Goal: Information Seeking & Learning: Learn about a topic

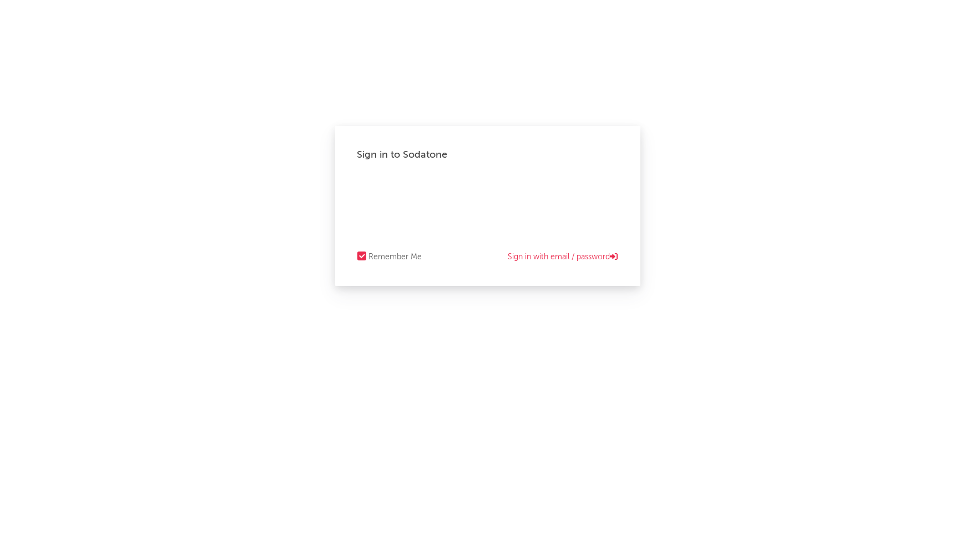
select select "recorded_music"
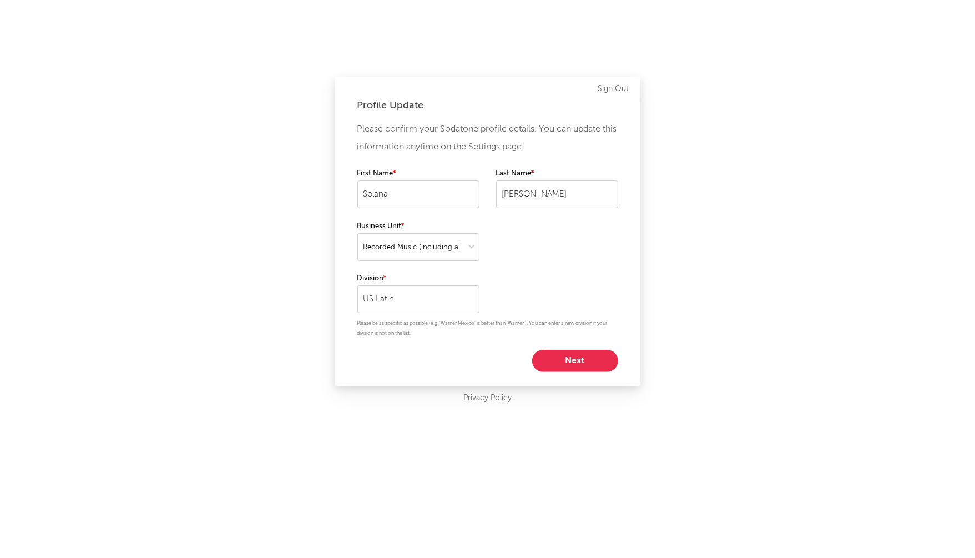
click at [572, 355] on button "Next" at bounding box center [575, 361] width 86 height 22
select select "marketing"
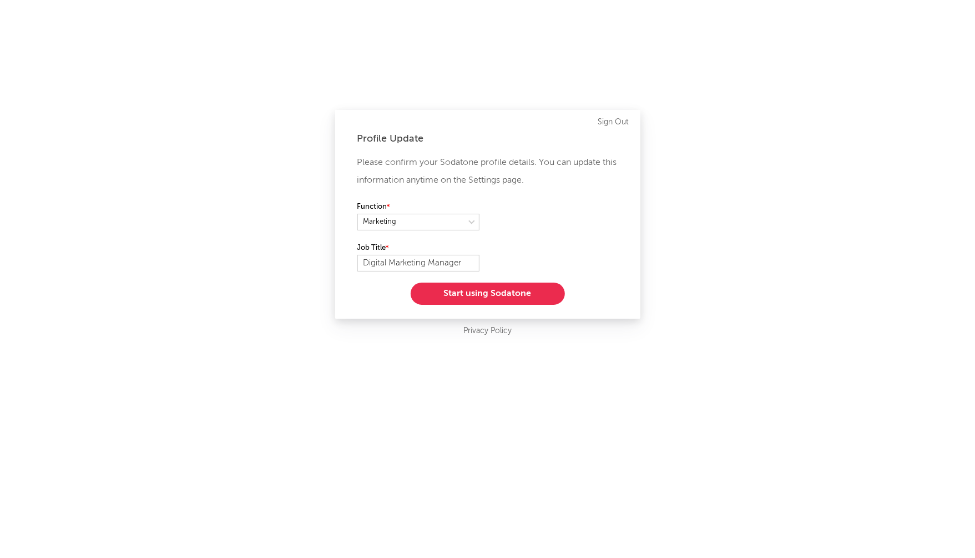
click at [494, 294] on button "Start using Sodatone" at bounding box center [488, 294] width 154 height 22
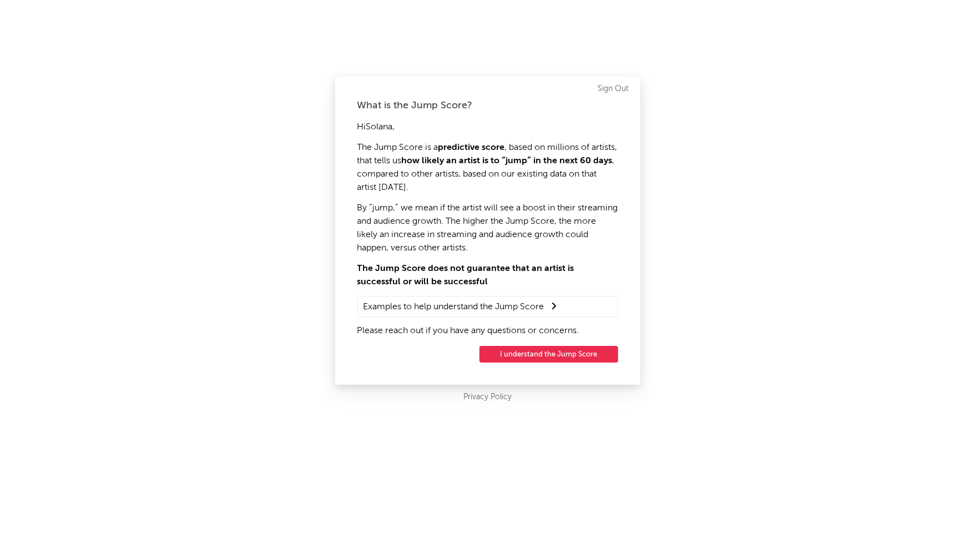
click at [509, 306] on summary "Examples to help understand the Jump Score" at bounding box center [488, 306] width 249 height 14
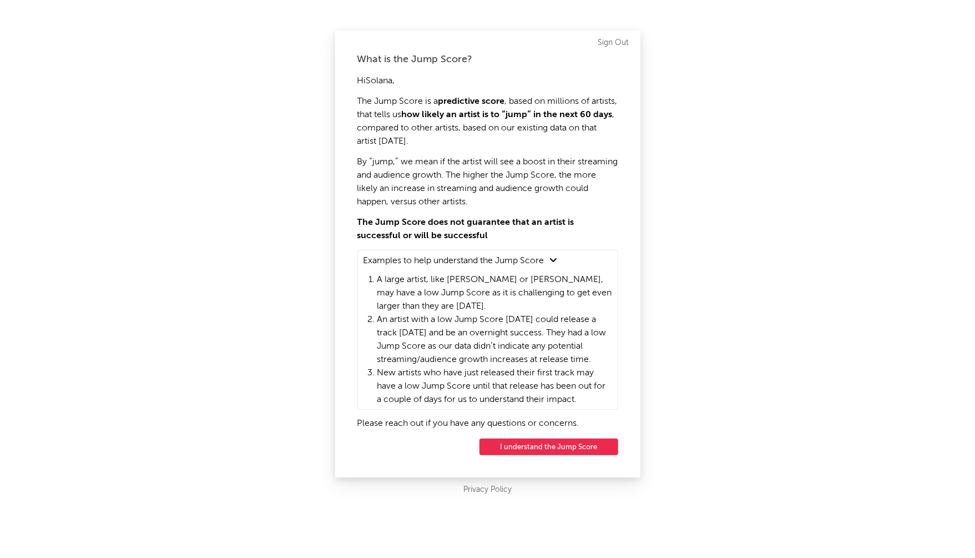
click at [561, 445] on button "I understand the Jump Score" at bounding box center [549, 447] width 139 height 17
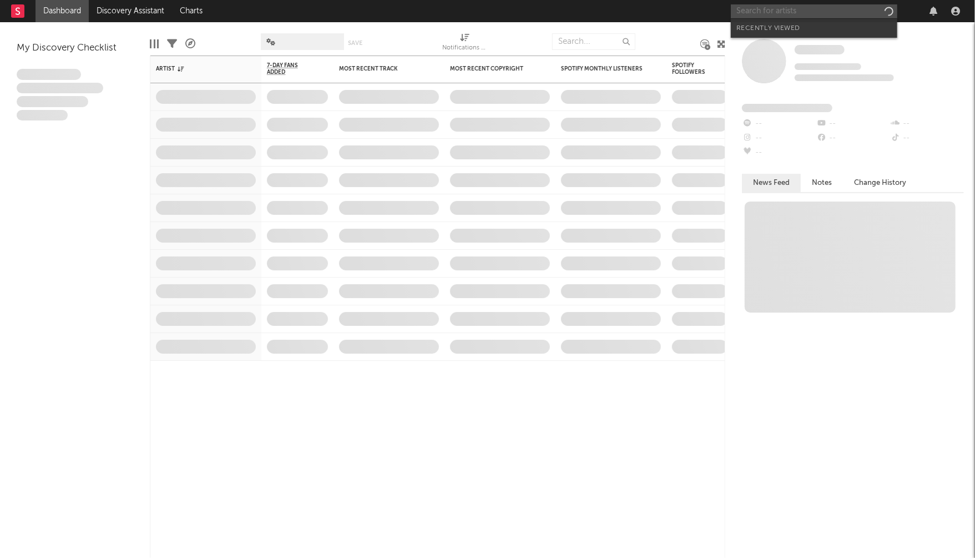
click at [777, 10] on input "text" at bounding box center [814, 11] width 167 height 14
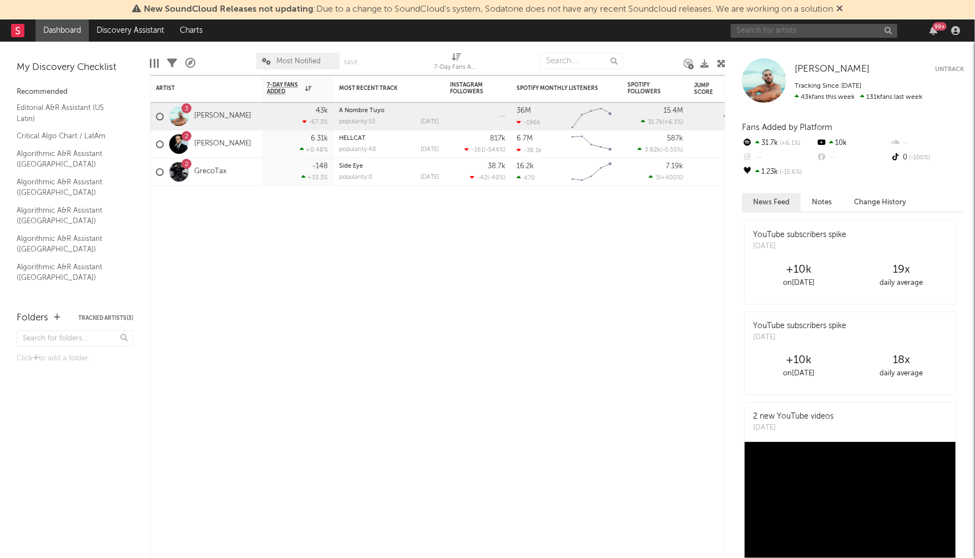
click at [749, 27] on input "text" at bounding box center [814, 31] width 167 height 14
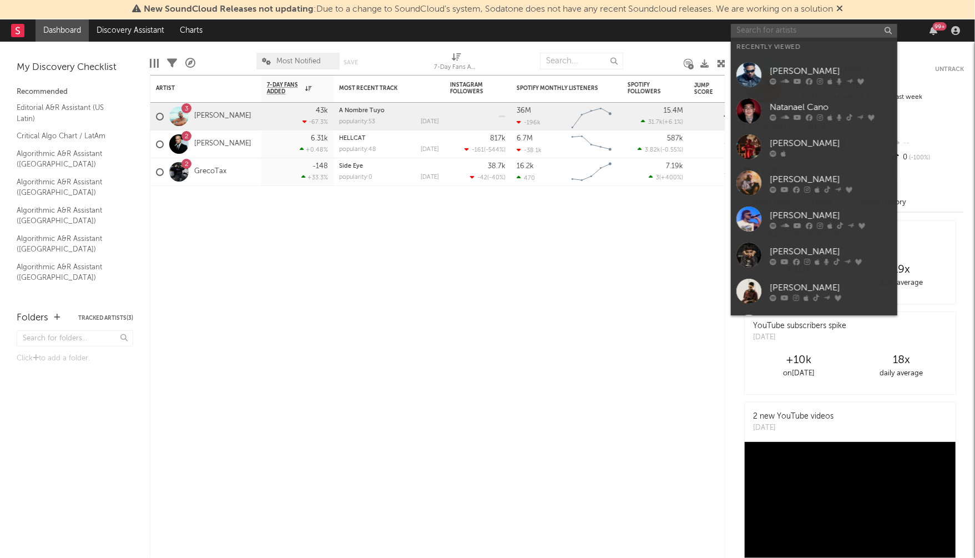
click at [745, 27] on input "text" at bounding box center [814, 31] width 167 height 14
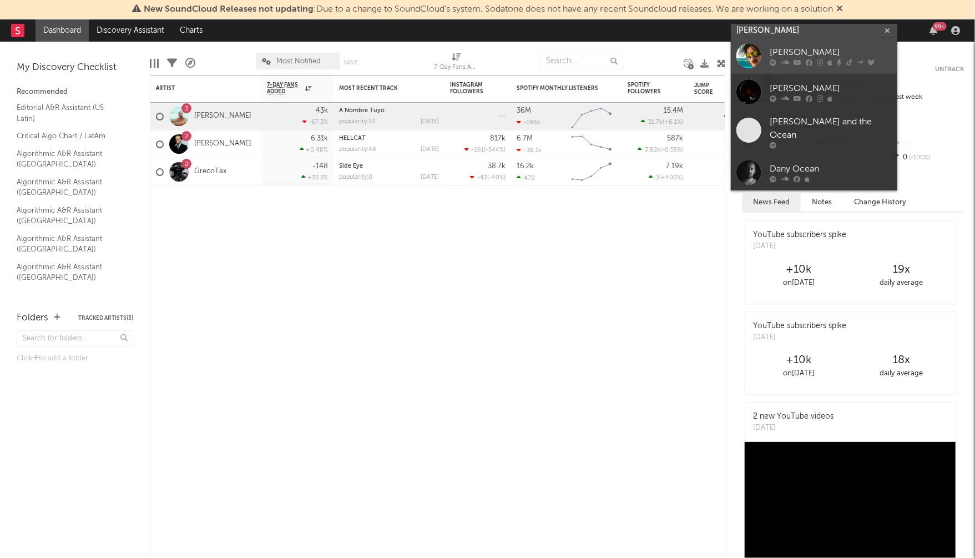
type input "[PERSON_NAME]"
click at [821, 54] on div "[PERSON_NAME]" at bounding box center [831, 52] width 122 height 13
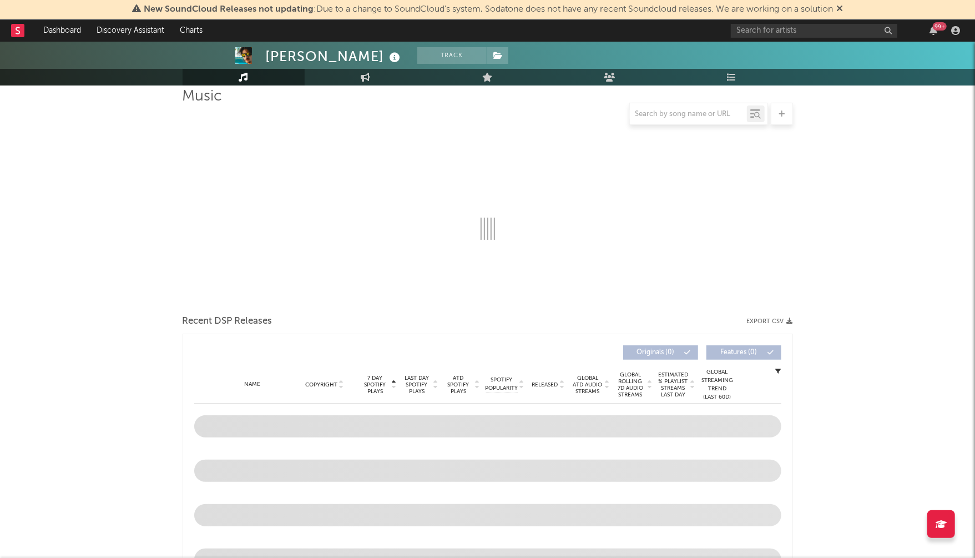
scroll to position [89, 0]
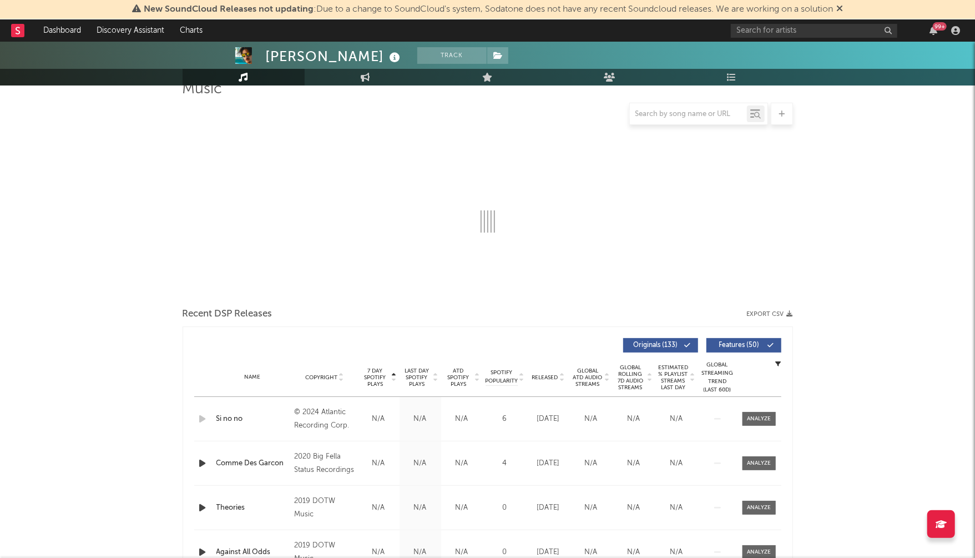
select select "6m"
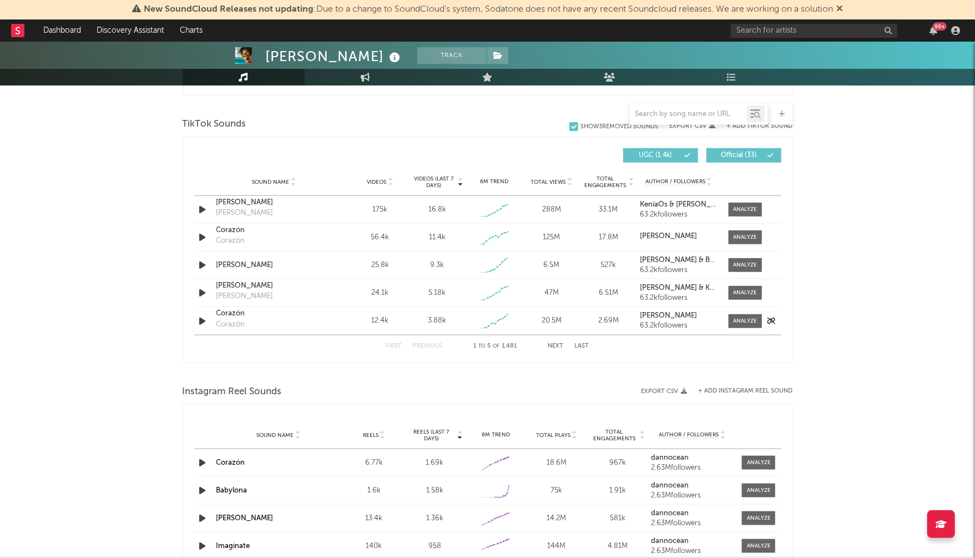
scroll to position [733, 0]
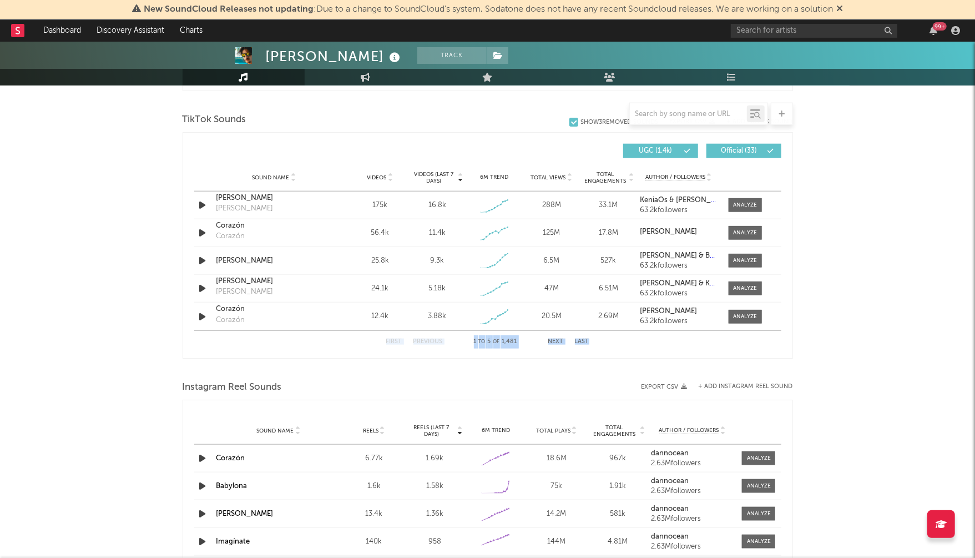
drag, startPoint x: 739, startPoint y: 316, endPoint x: 741, endPoint y: 351, distance: 34.4
click at [741, 351] on div "Videos (last 7 days) Sound Name Videos Videos (last 7 days) Total Views Total E…" at bounding box center [487, 245] width 587 height 214
click at [700, 351] on div "Videos (last 7 days) Sound Name Videos Videos (last 7 days) Total Views Total E…" at bounding box center [488, 245] width 611 height 226
click at [753, 234] on div at bounding box center [745, 233] width 24 height 8
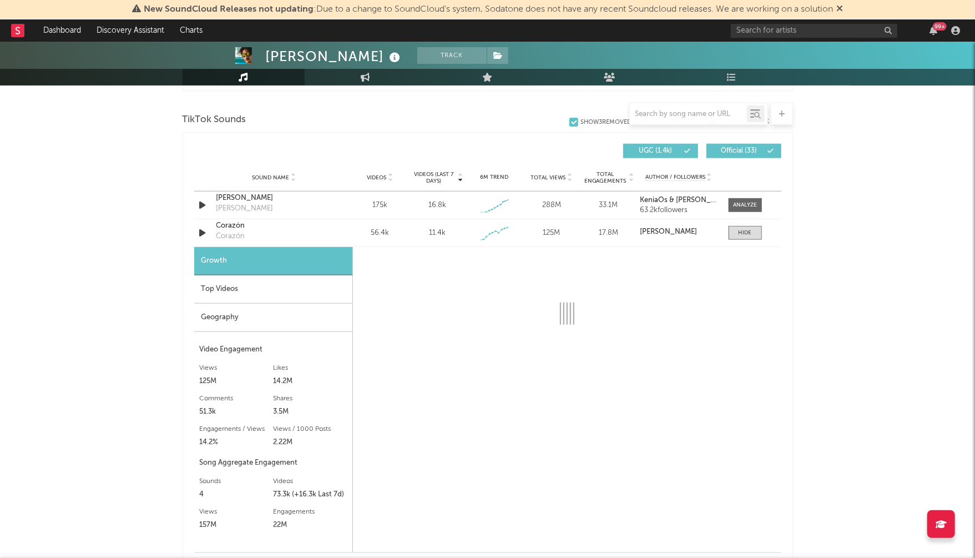
select select "1w"
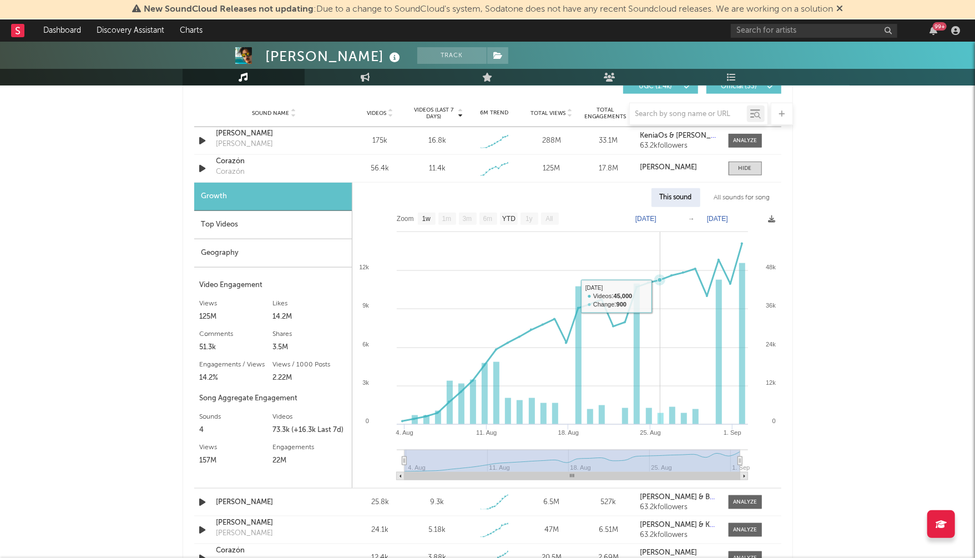
scroll to position [789, 0]
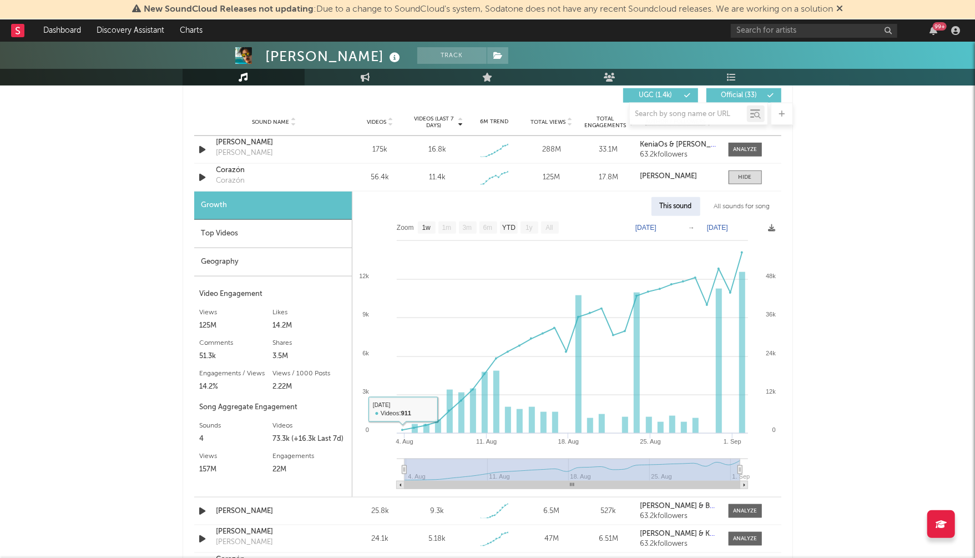
click at [319, 233] on div "Top Videos" at bounding box center [273, 234] width 158 height 28
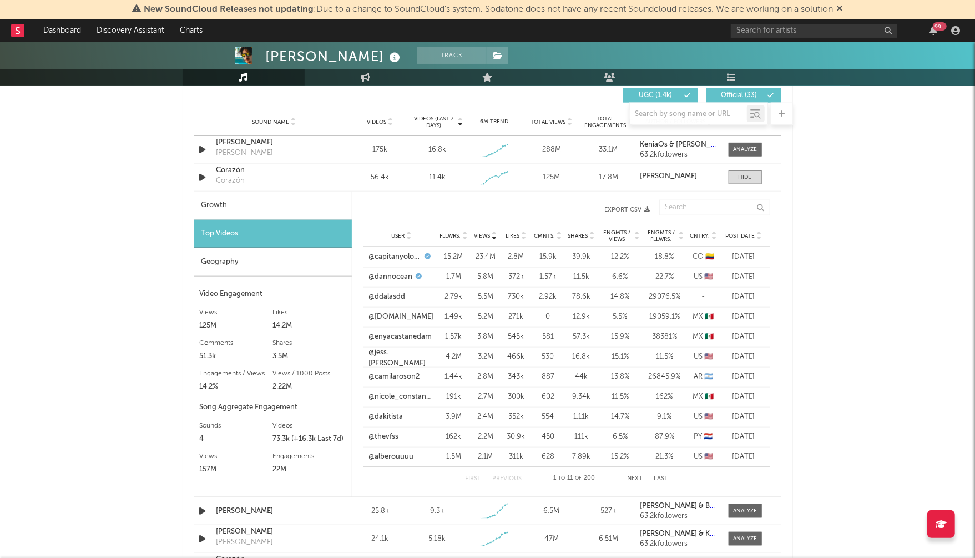
scroll to position [817, 0]
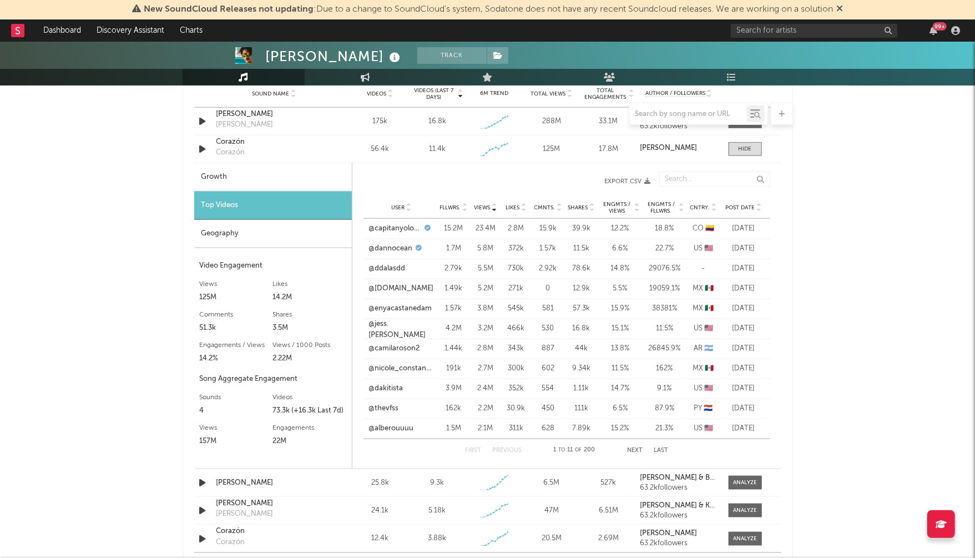
click at [699, 208] on span "Cntry." at bounding box center [701, 207] width 20 height 7
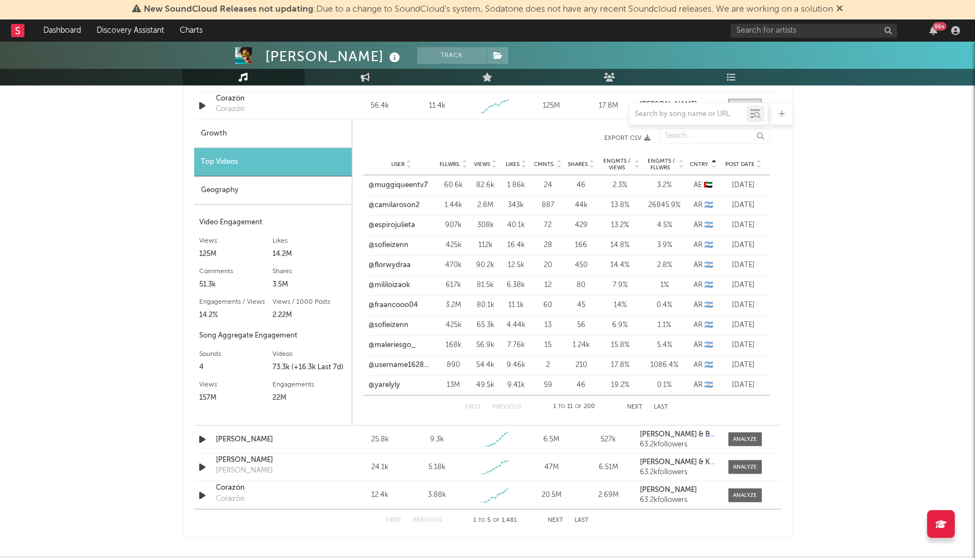
scroll to position [864, 0]
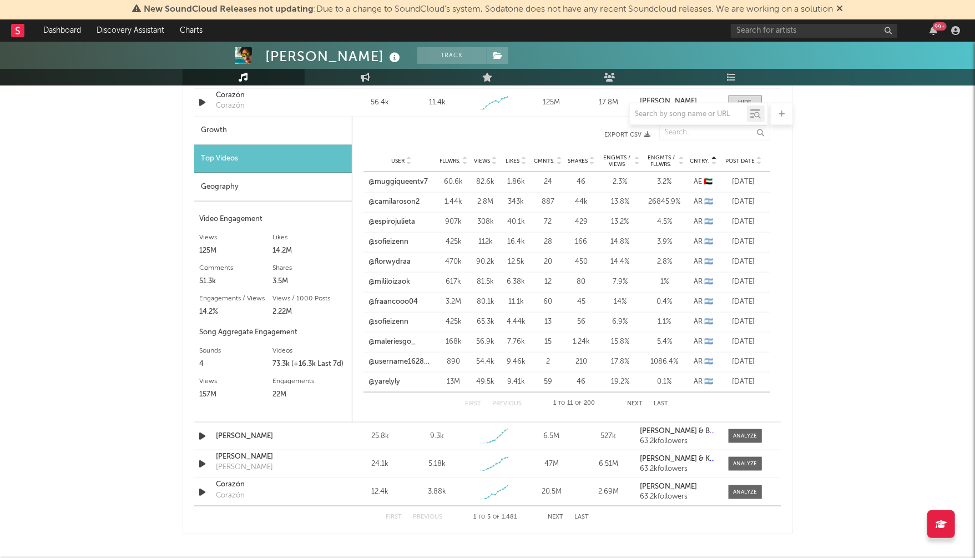
click at [633, 403] on button "Next" at bounding box center [635, 404] width 16 height 6
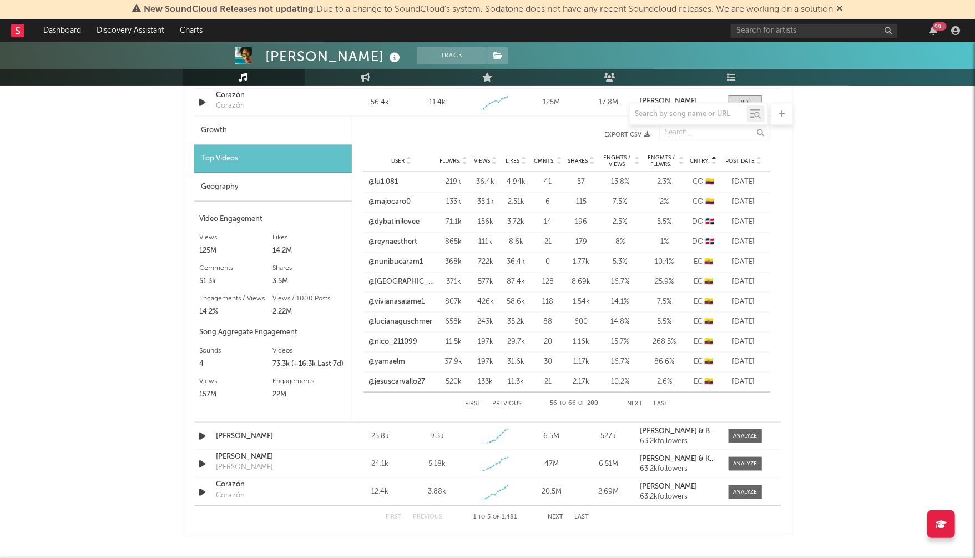
click at [633, 403] on button "Next" at bounding box center [635, 404] width 16 height 6
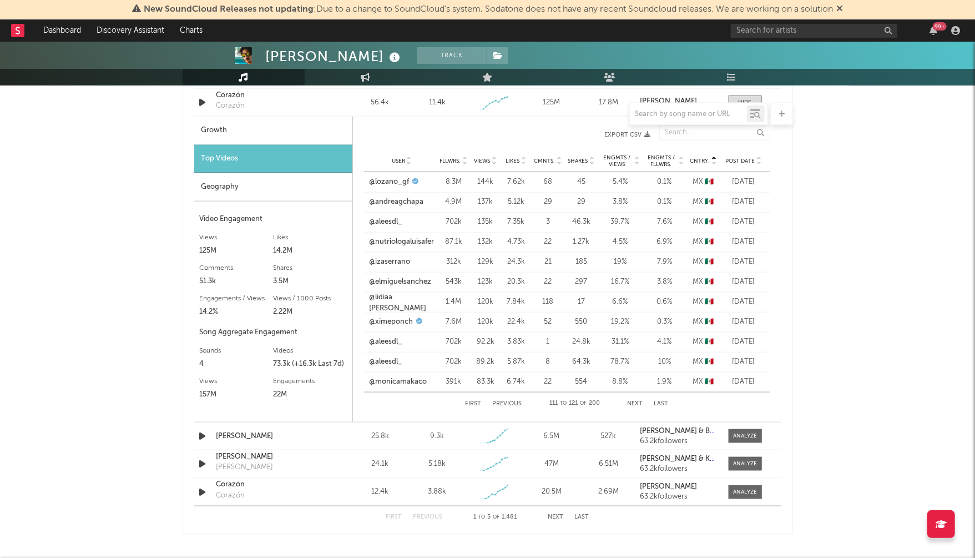
click at [634, 404] on button "Next" at bounding box center [636, 404] width 16 height 6
click at [634, 404] on button "Next" at bounding box center [635, 404] width 16 height 6
click at [389, 200] on link "@marilyyy02" at bounding box center [391, 202] width 43 height 11
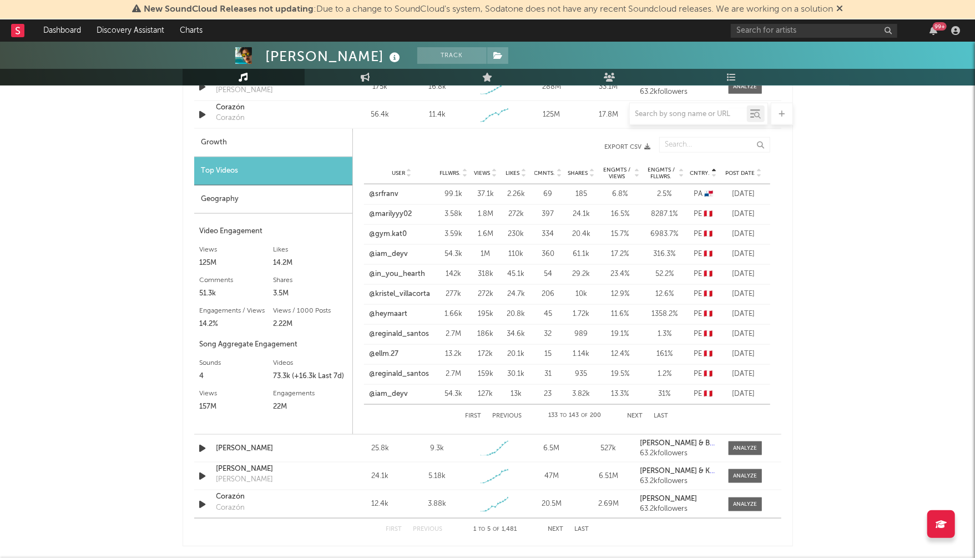
scroll to position [849, 0]
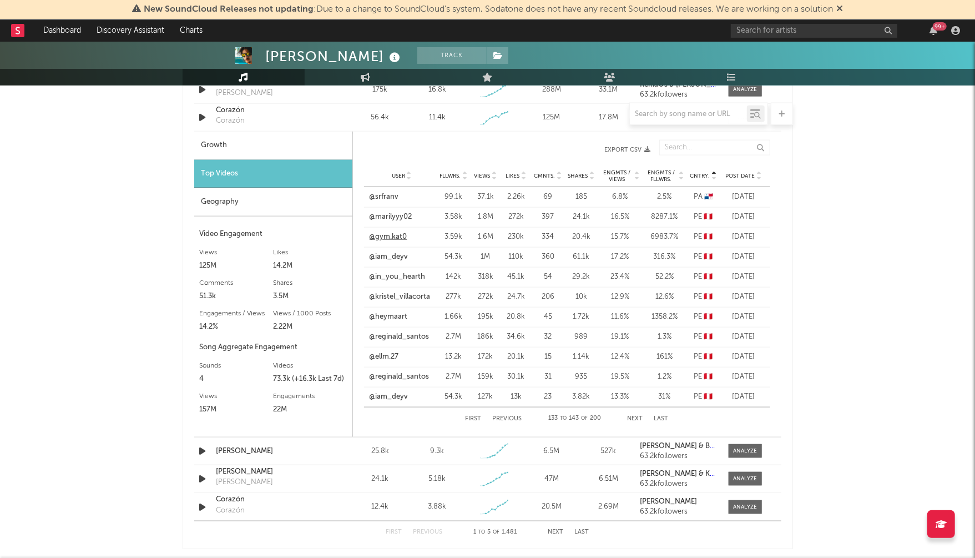
click at [392, 236] on link "@gym.kat0" at bounding box center [389, 236] width 38 height 11
click at [391, 279] on link "@in_you_hearth" at bounding box center [398, 276] width 56 height 11
click at [406, 274] on link "@in_you_hearth" at bounding box center [398, 276] width 56 height 11
click at [397, 374] on link "@reginald_santos" at bounding box center [400, 376] width 60 height 11
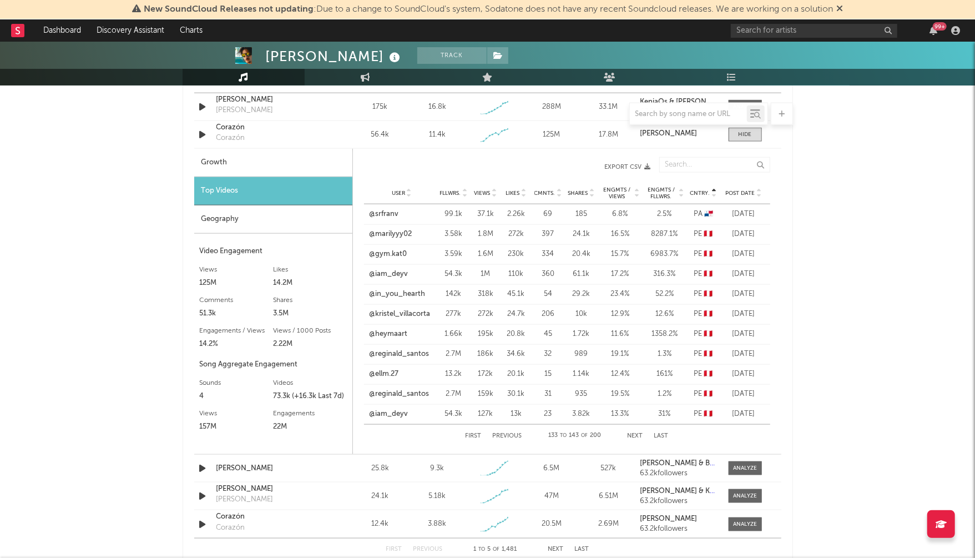
scroll to position [822, 0]
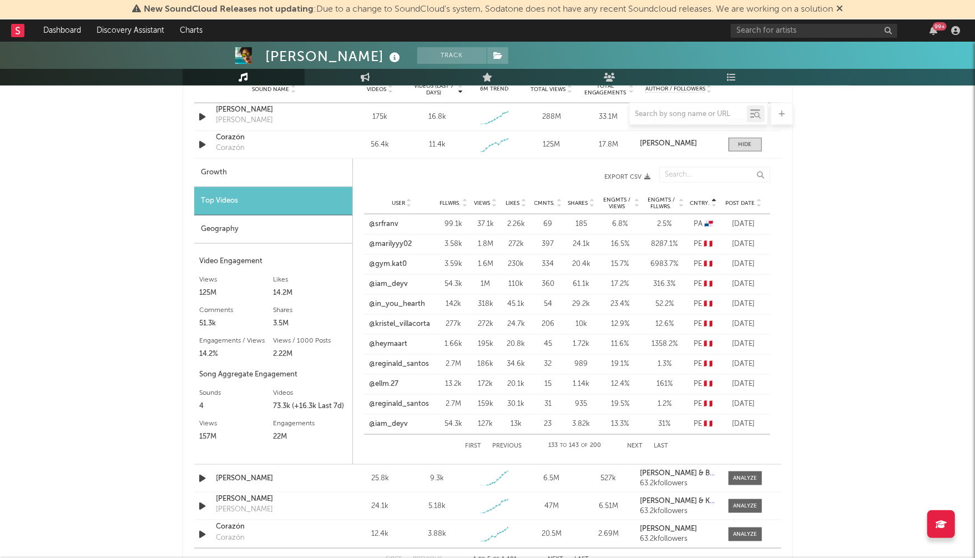
click at [638, 440] on div "First Previous 133 to 143 of 200 Next Last" at bounding box center [567, 446] width 203 height 22
click at [637, 443] on button "Next" at bounding box center [636, 446] width 16 height 6
